Goal: Task Accomplishment & Management: Manage account settings

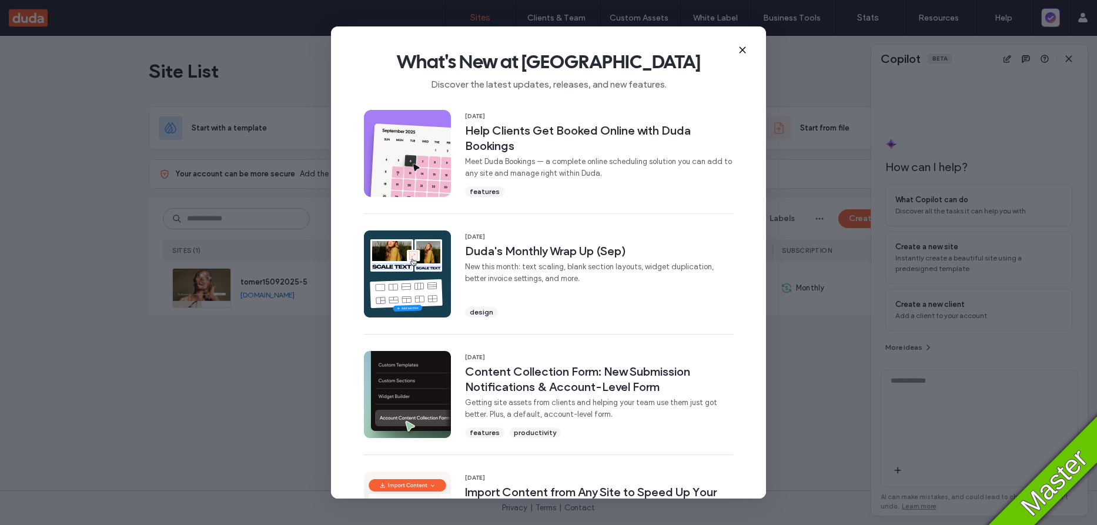
click at [742, 50] on use at bounding box center [742, 49] width 5 height 5
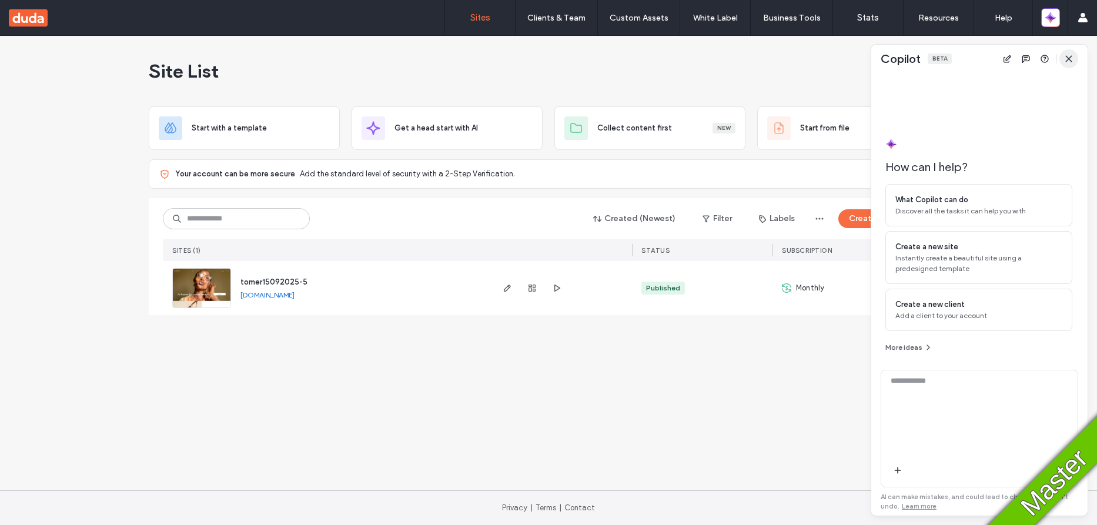
click at [1068, 58] on icon "button" at bounding box center [1068, 58] width 9 height 9
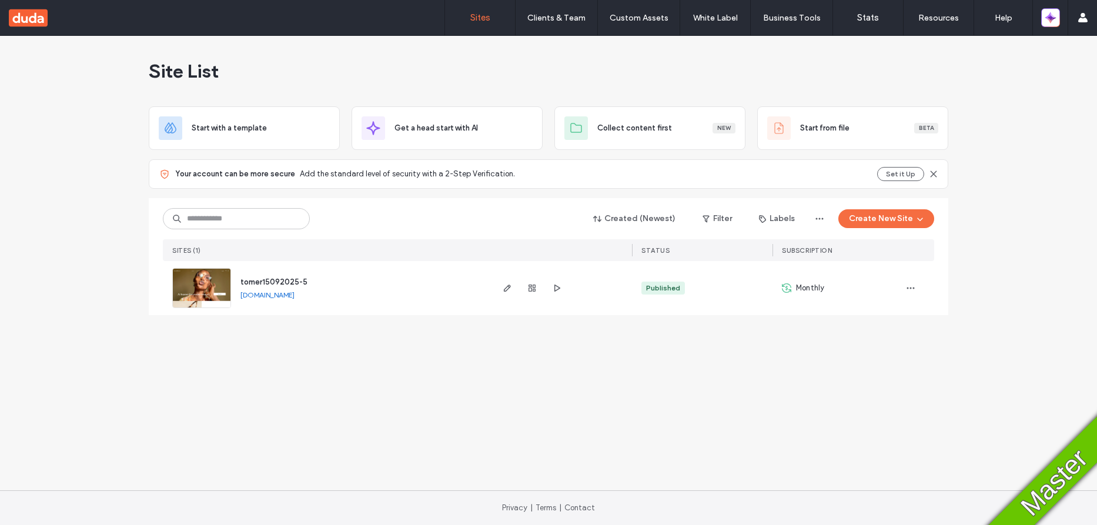
click at [571, 91] on div "Site List" at bounding box center [549, 71] width 800 height 71
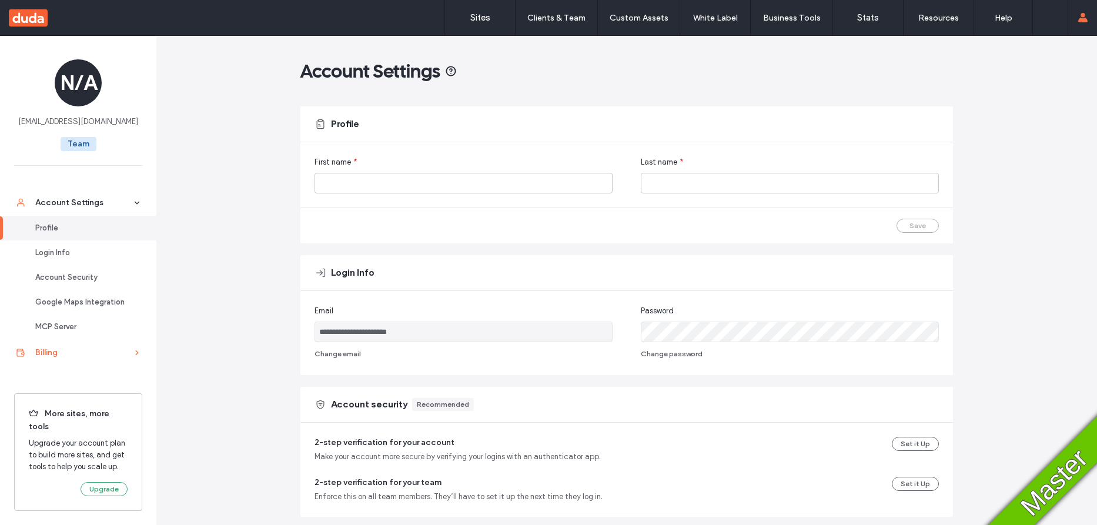
click at [57, 362] on link "Billing" at bounding box center [78, 352] width 156 height 26
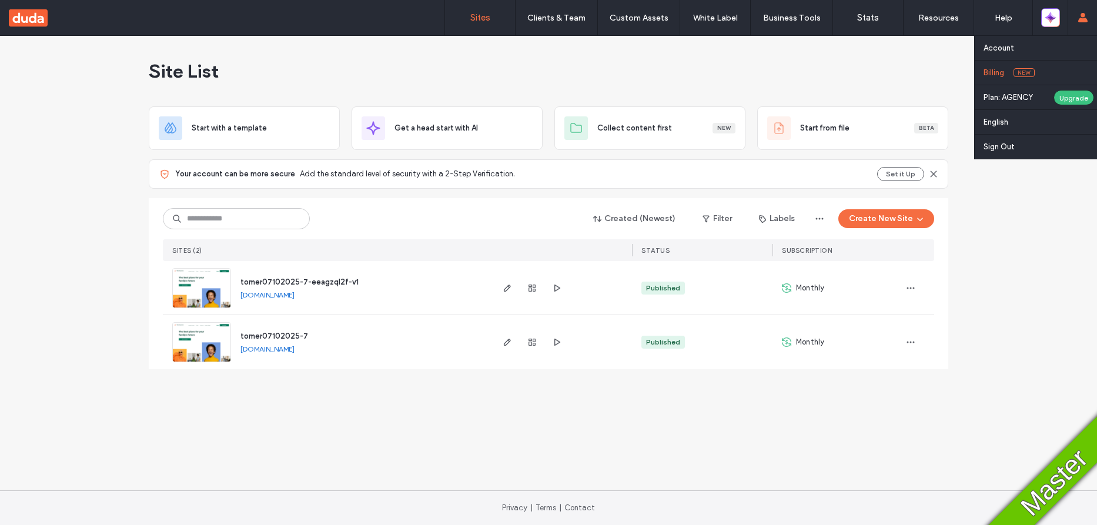
click at [986, 68] on label "Billing" at bounding box center [994, 72] width 21 height 9
